Goal: Task Accomplishment & Management: Manage account settings

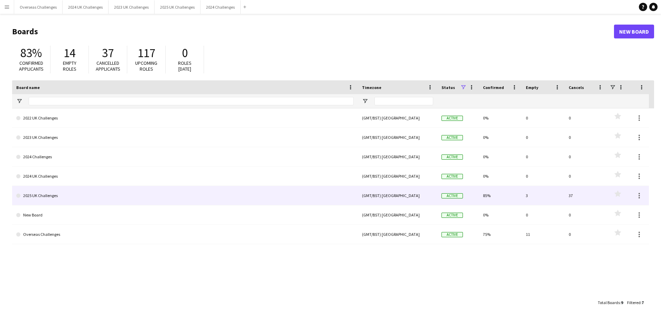
click at [56, 197] on link "2025 UK Challenges" at bounding box center [185, 195] width 338 height 19
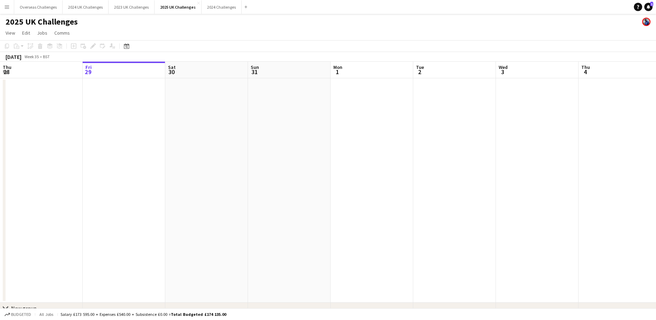
click at [128, 45] on icon at bounding box center [126, 46] width 5 height 6
click at [184, 69] on span "Next month" at bounding box center [183, 70] width 14 height 14
click at [166, 114] on span "12" at bounding box center [164, 114] width 8 height 8
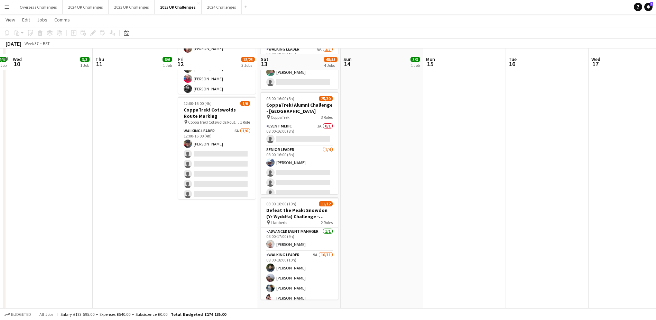
scroll to position [208, 0]
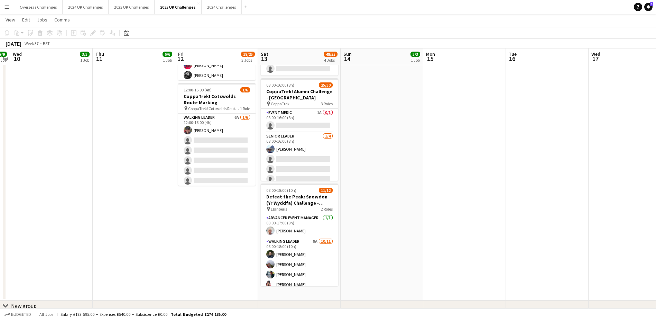
click at [219, 139] on app-card-role "Walking Leader 6A [DATE] 12:00-16:00 (4h) [PERSON_NAME] single-neutral-actions …" at bounding box center [216, 150] width 77 height 74
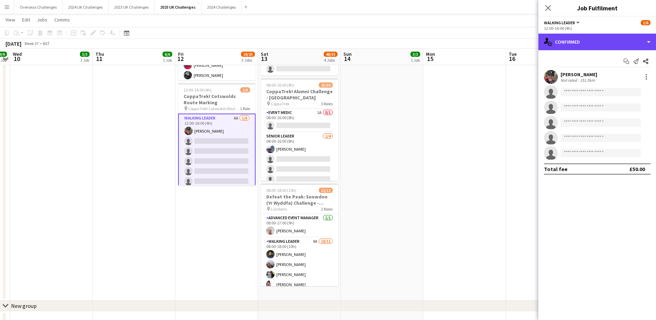
click at [577, 43] on div "single-neutral-actions-check-2 Confirmed" at bounding box center [598, 42] width 118 height 17
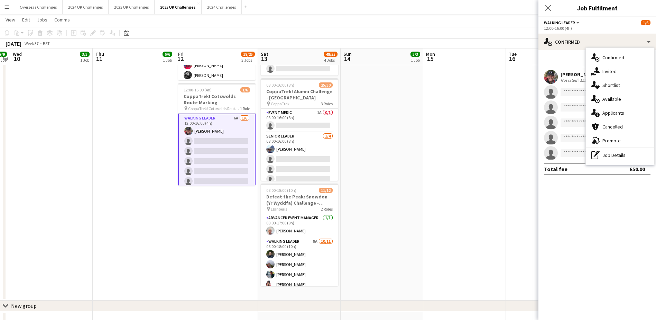
click at [608, 110] on div "single-neutral-actions-information Applicants" at bounding box center [620, 113] width 68 height 14
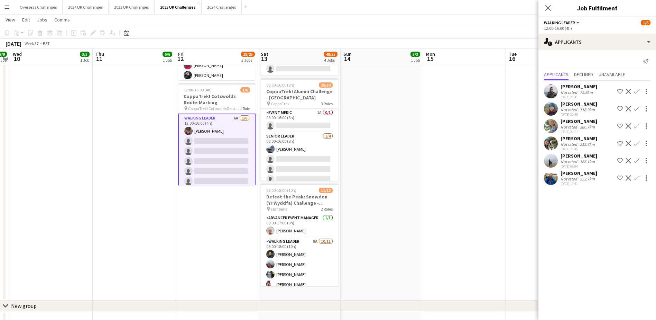
click at [634, 91] on app-icon "Confirm" at bounding box center [637, 92] width 6 height 6
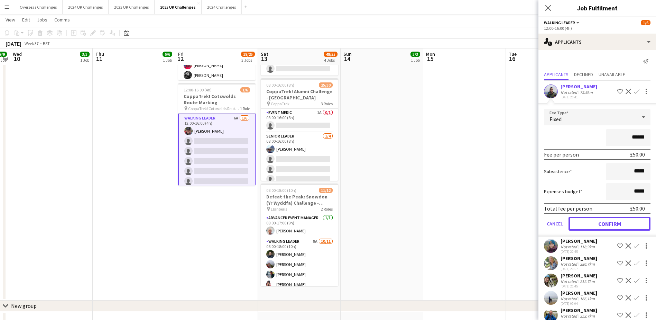
click at [612, 226] on button "Confirm" at bounding box center [610, 224] width 82 height 14
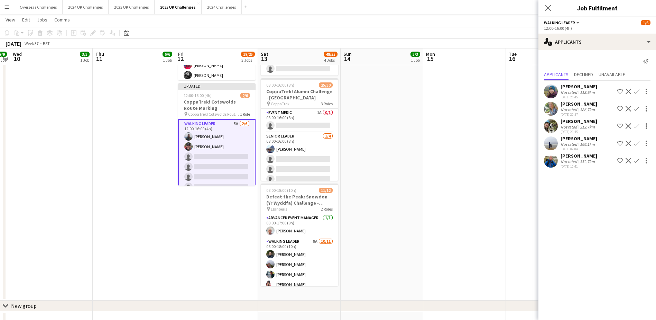
click at [635, 109] on app-icon "Confirm" at bounding box center [637, 109] width 6 height 6
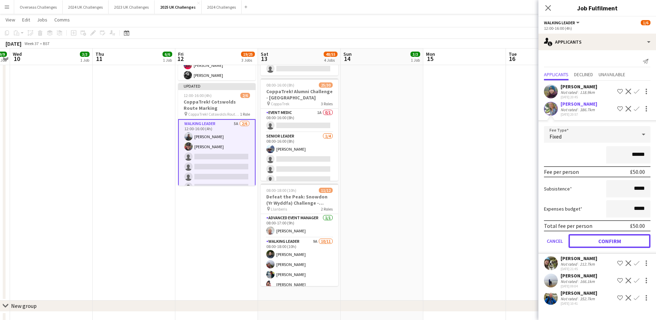
click at [605, 240] on button "Confirm" at bounding box center [610, 241] width 82 height 14
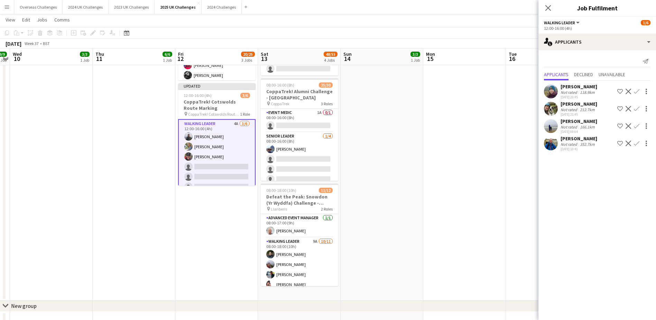
click at [637, 92] on app-icon "Confirm" at bounding box center [637, 92] width 6 height 6
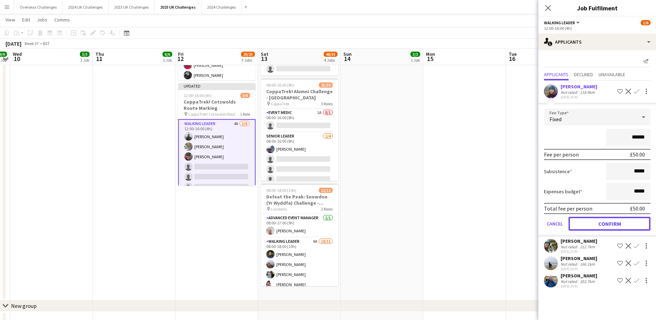
click at [607, 226] on button "Confirm" at bounding box center [610, 224] width 82 height 14
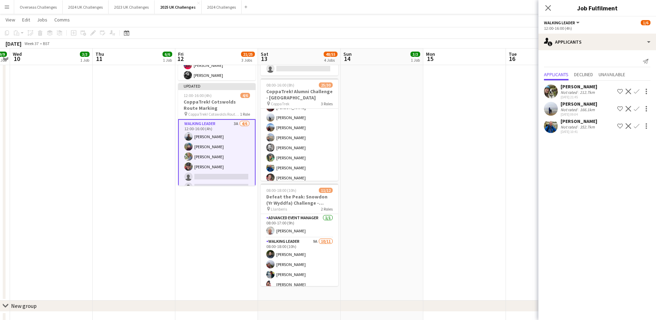
scroll to position [131, 0]
click at [638, 90] on app-icon "Confirm" at bounding box center [637, 92] width 6 height 6
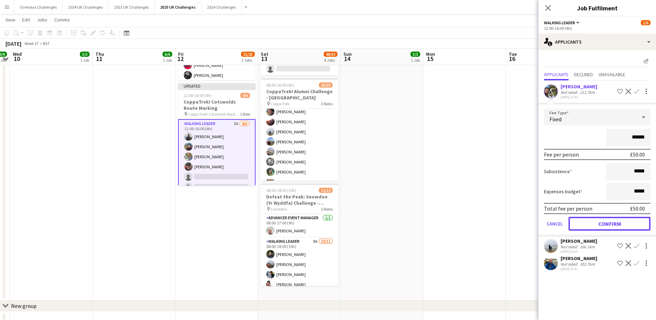
click at [630, 223] on button "Confirm" at bounding box center [610, 224] width 82 height 14
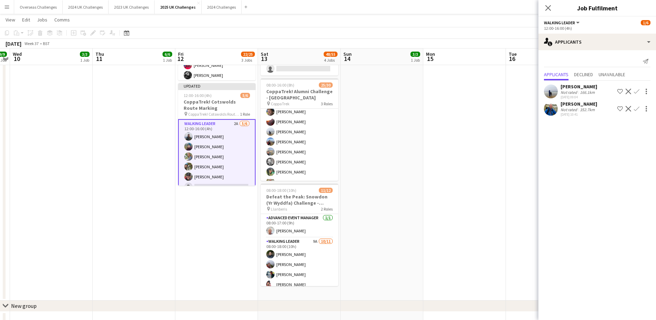
click at [640, 88] on button "Confirm" at bounding box center [637, 91] width 8 height 8
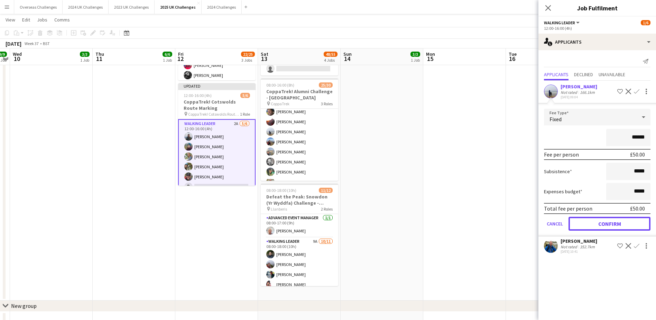
click at [613, 221] on button "Confirm" at bounding box center [610, 224] width 82 height 14
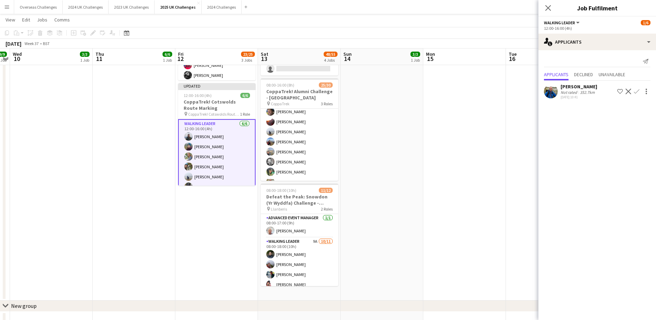
click at [517, 33] on app-toolbar "Copy Paste Paste Ctrl+V Paste with crew Ctrl+Shift+V Paste linked Job [GEOGRAPH…" at bounding box center [328, 33] width 656 height 12
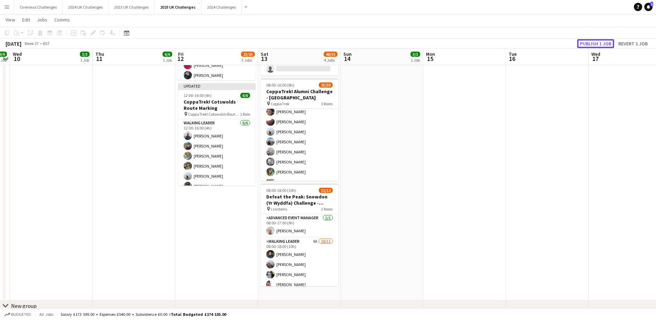
click at [604, 42] on button "Publish 1 job" at bounding box center [595, 43] width 37 height 9
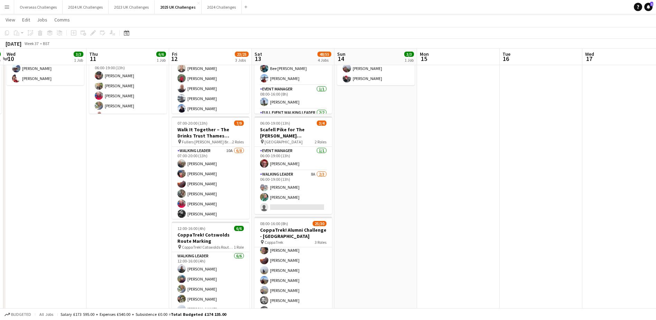
scroll to position [0, 217]
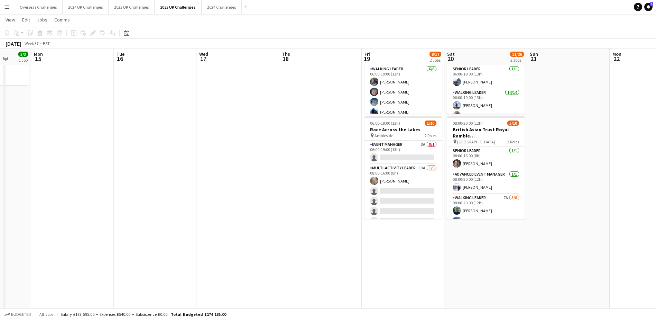
drag, startPoint x: 440, startPoint y: 160, endPoint x: 48, endPoint y: 153, distance: 392.4
click at [48, 153] on app-calendar-viewport "Fri 12 23/25 3 Jobs Sat 13 48/55 4 Jobs Sun 14 3/3 1 Job Mon 15 Tue 16 Wed 17 T…" at bounding box center [328, 214] width 656 height 513
click at [402, 195] on app-card-role "Multi-Activity Leader 13A [DATE] 08:00-16:00 (8h) [PERSON_NAME] single-neutral-…" at bounding box center [403, 216] width 77 height 104
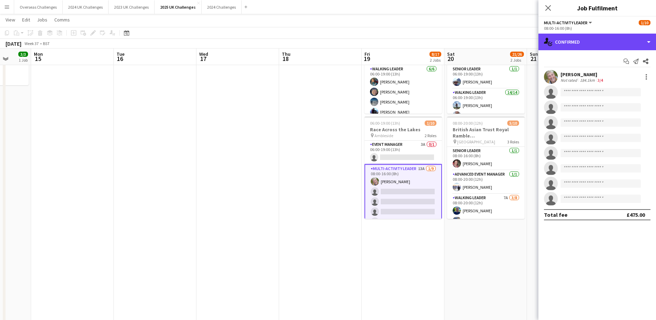
click at [578, 44] on div "single-neutral-actions-check-2 Confirmed" at bounding box center [598, 42] width 118 height 17
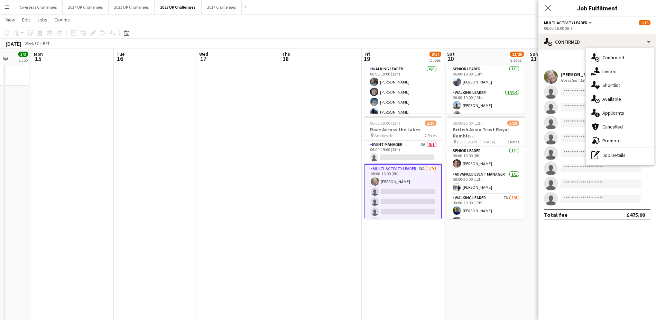
click at [607, 115] on div "single-neutral-actions-information Applicants" at bounding box center [620, 113] width 68 height 14
